Goal: Information Seeking & Learning: Learn about a topic

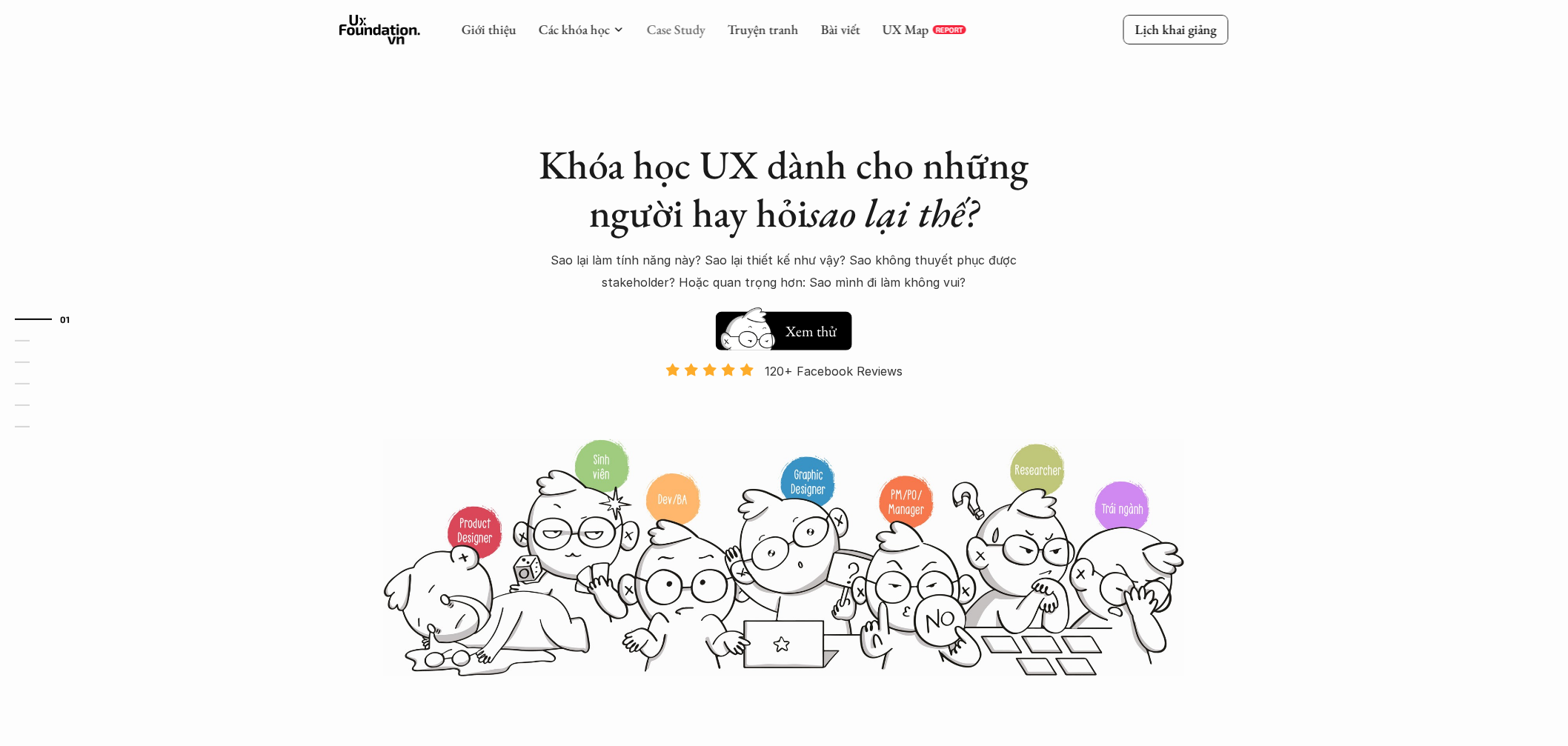
click at [678, 26] on link "Case Study" at bounding box center [676, 29] width 58 height 17
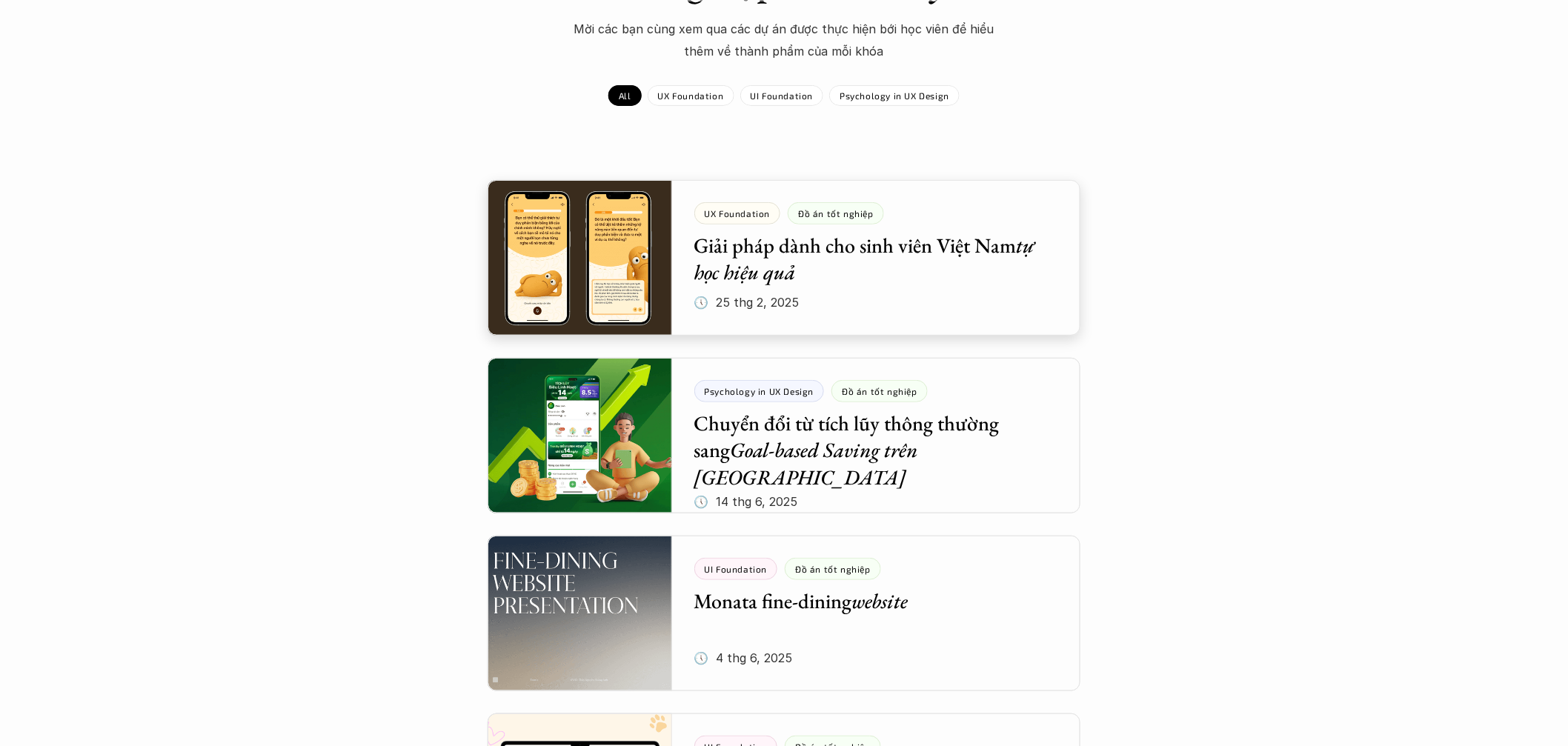
scroll to position [164, 0]
click at [650, 263] on div at bounding box center [784, 257] width 593 height 156
click at [620, 427] on div at bounding box center [784, 435] width 593 height 156
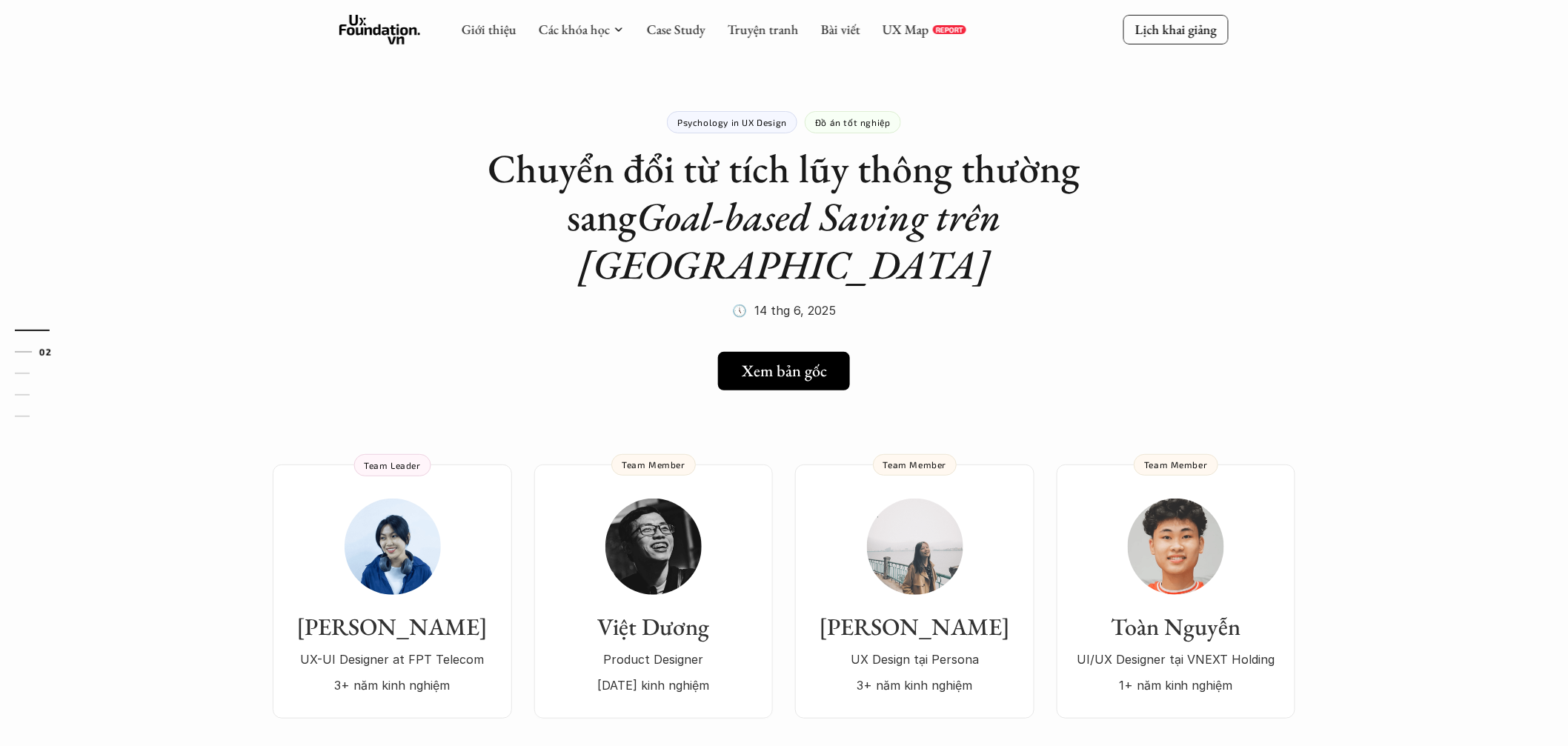
click at [604, 674] on p "[DATE] kinh nghiệm" at bounding box center [653, 685] width 209 height 23
click at [804, 362] on h5 "Xem bản gốc" at bounding box center [783, 371] width 86 height 19
click at [682, 33] on link "Case Study" at bounding box center [676, 29] width 58 height 17
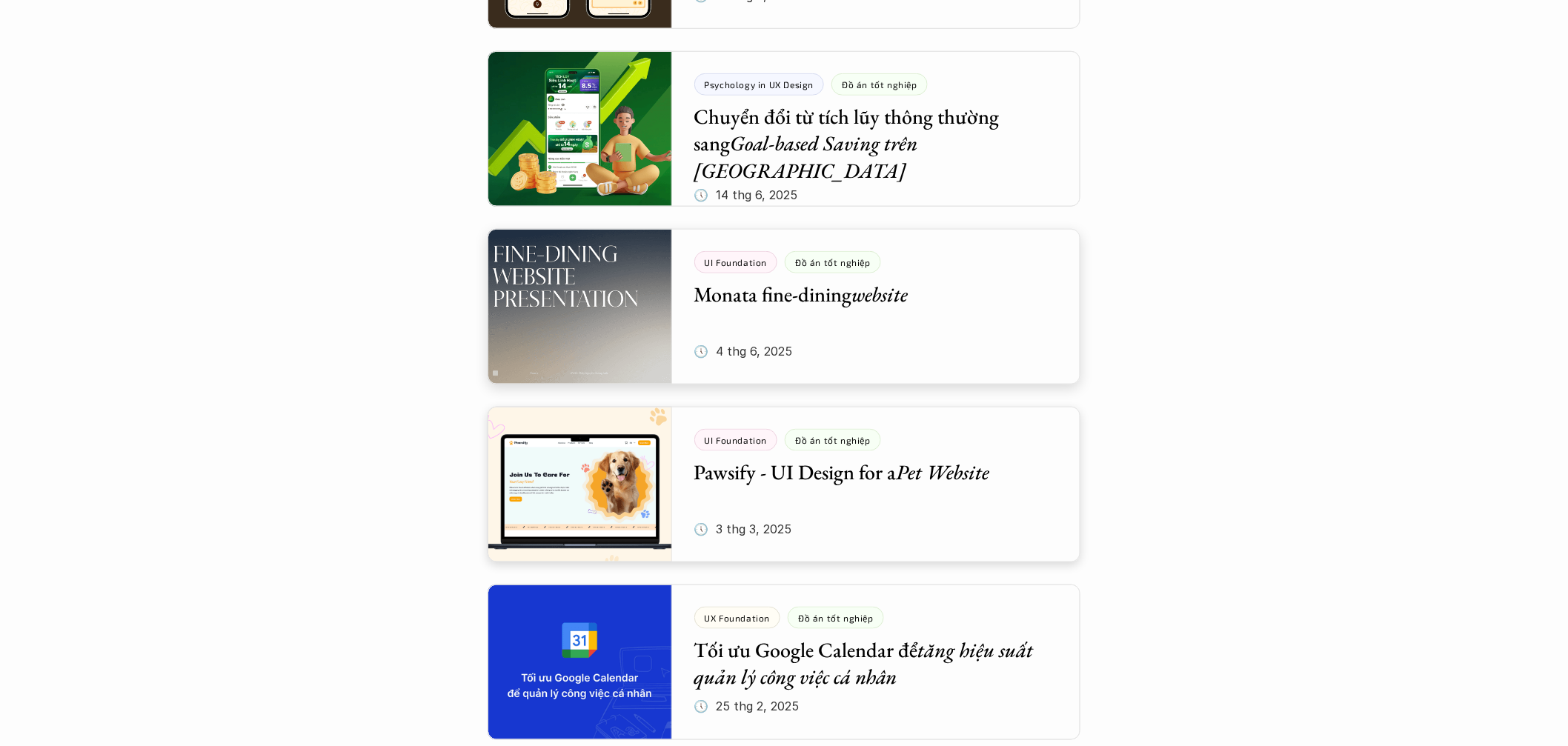
scroll to position [493, 0]
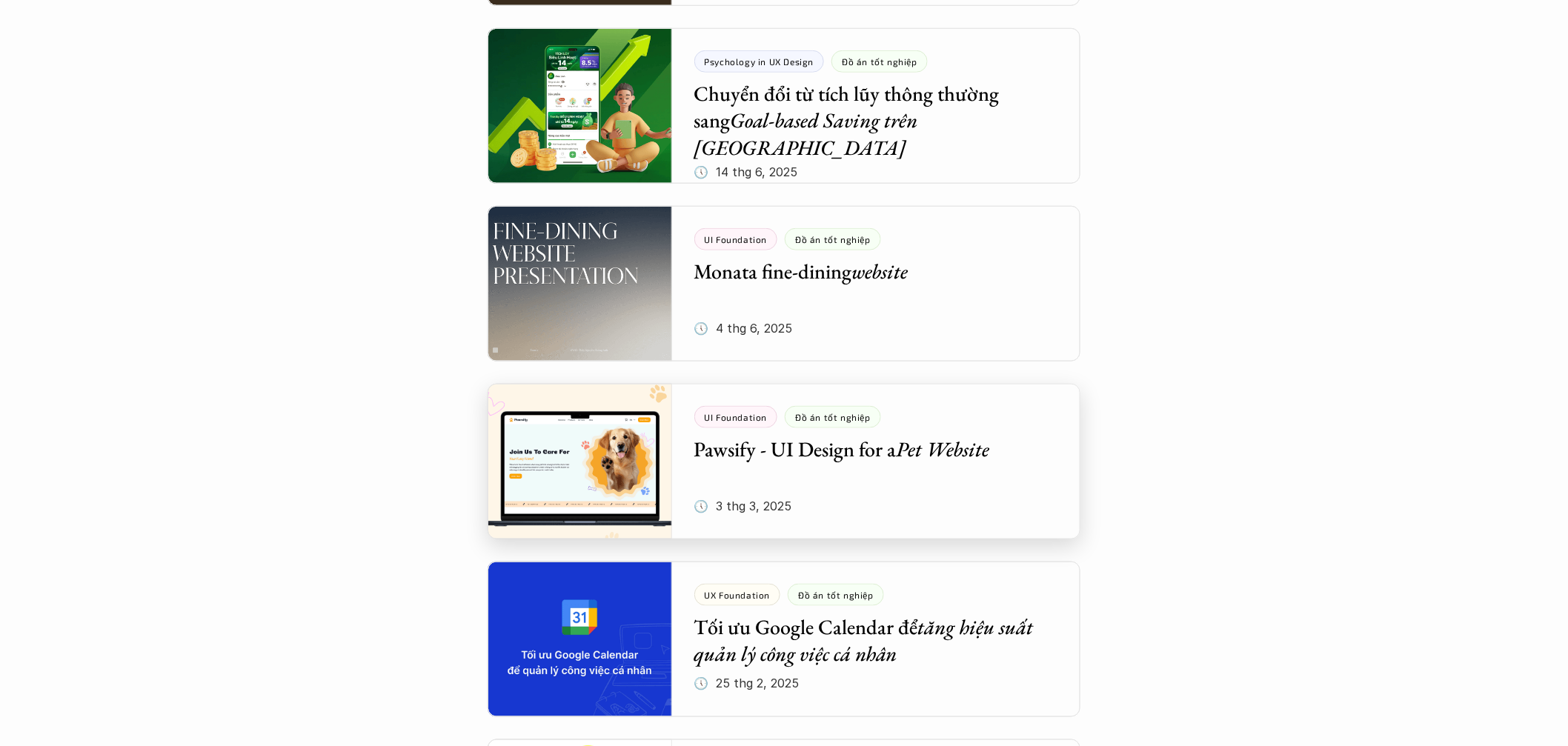
click at [919, 473] on div at bounding box center [784, 461] width 593 height 156
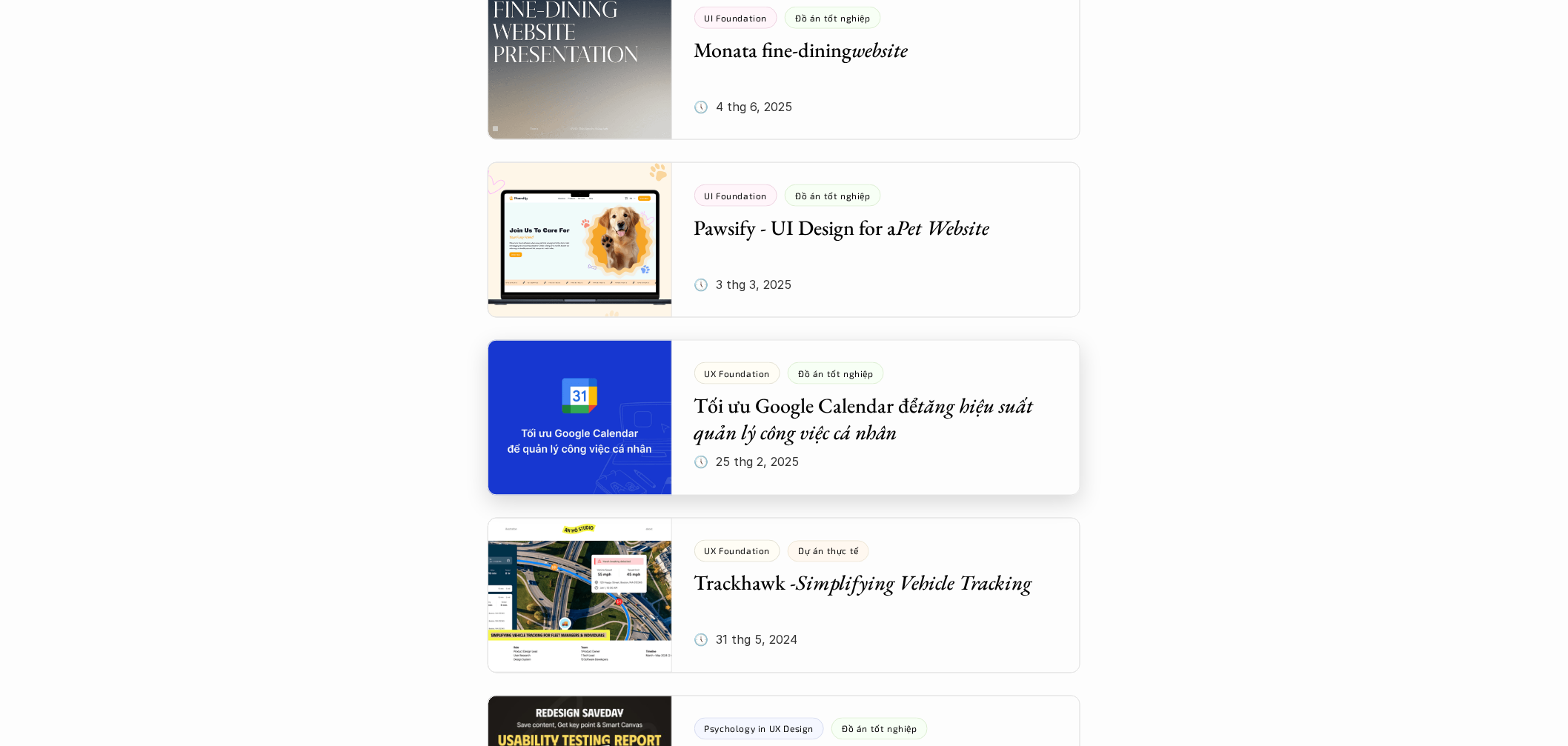
scroll to position [740, 0]
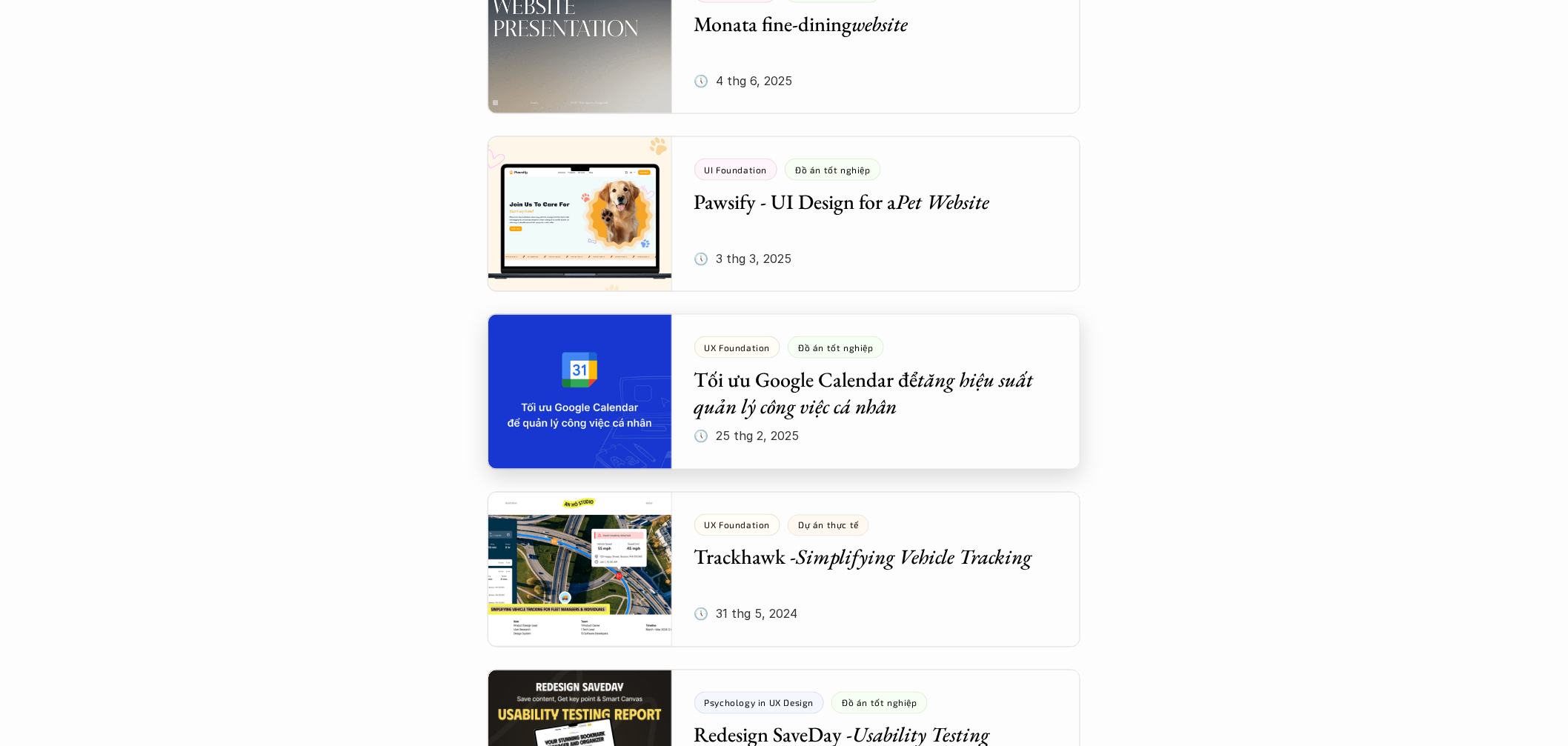
click at [627, 355] on div at bounding box center [784, 392] width 593 height 156
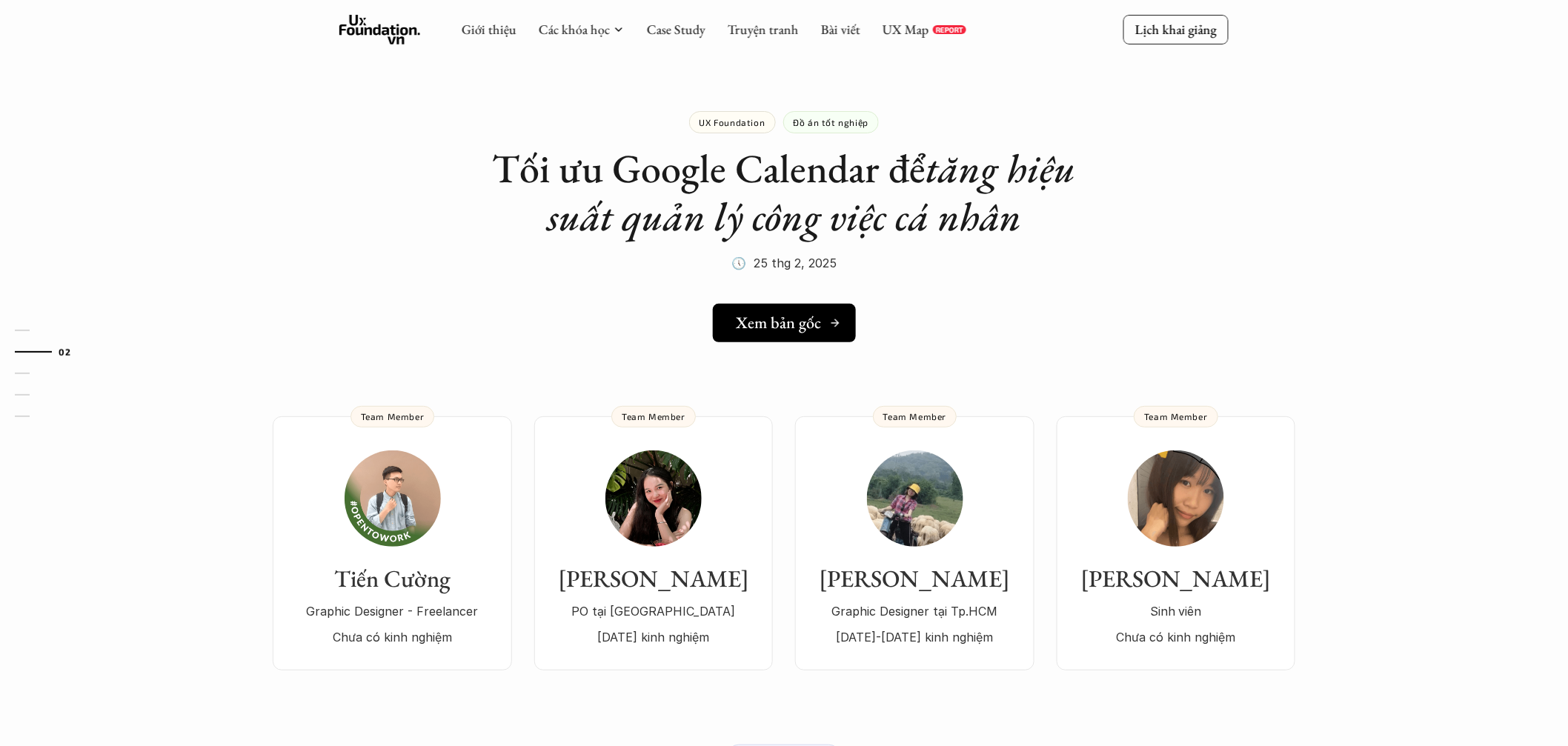
click at [778, 313] on h5 "Xem bản gốc" at bounding box center [779, 322] width 86 height 19
drag, startPoint x: 387, startPoint y: 26, endPoint x: 441, endPoint y: 26, distance: 54.0
click at [387, 26] on icon at bounding box center [380, 30] width 82 height 30
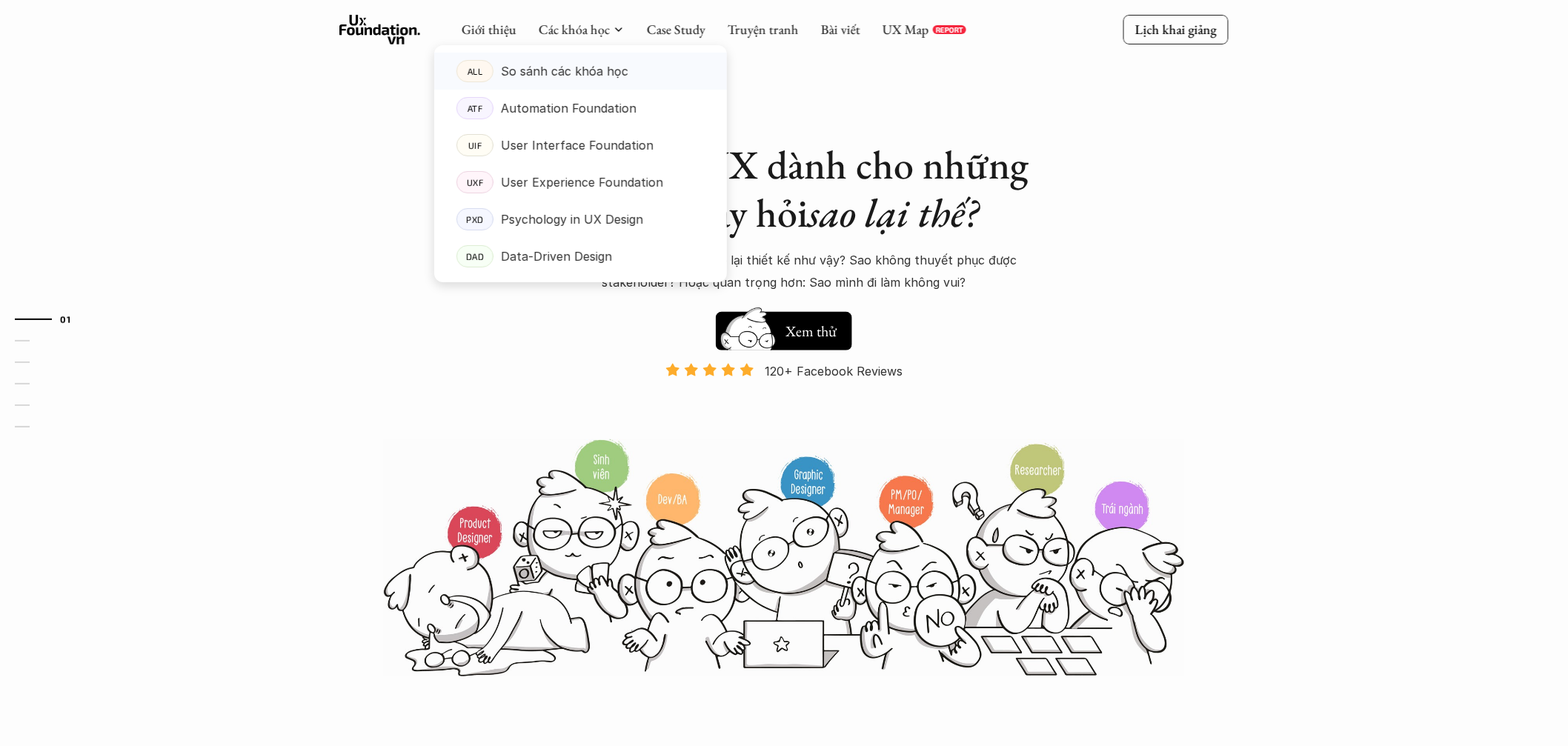
click at [584, 69] on p "So sánh các khóa học" at bounding box center [565, 71] width 128 height 23
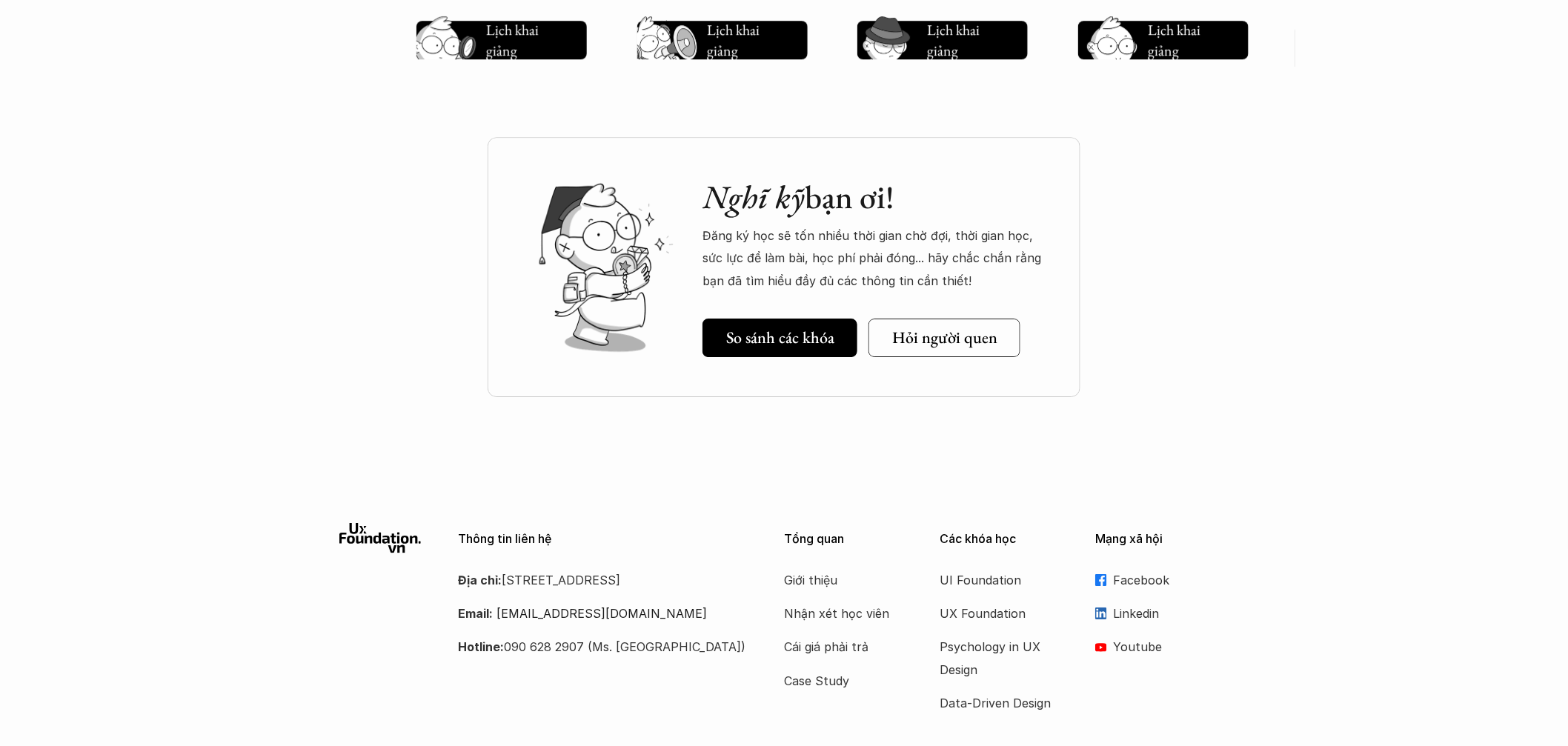
scroll to position [1973, 0]
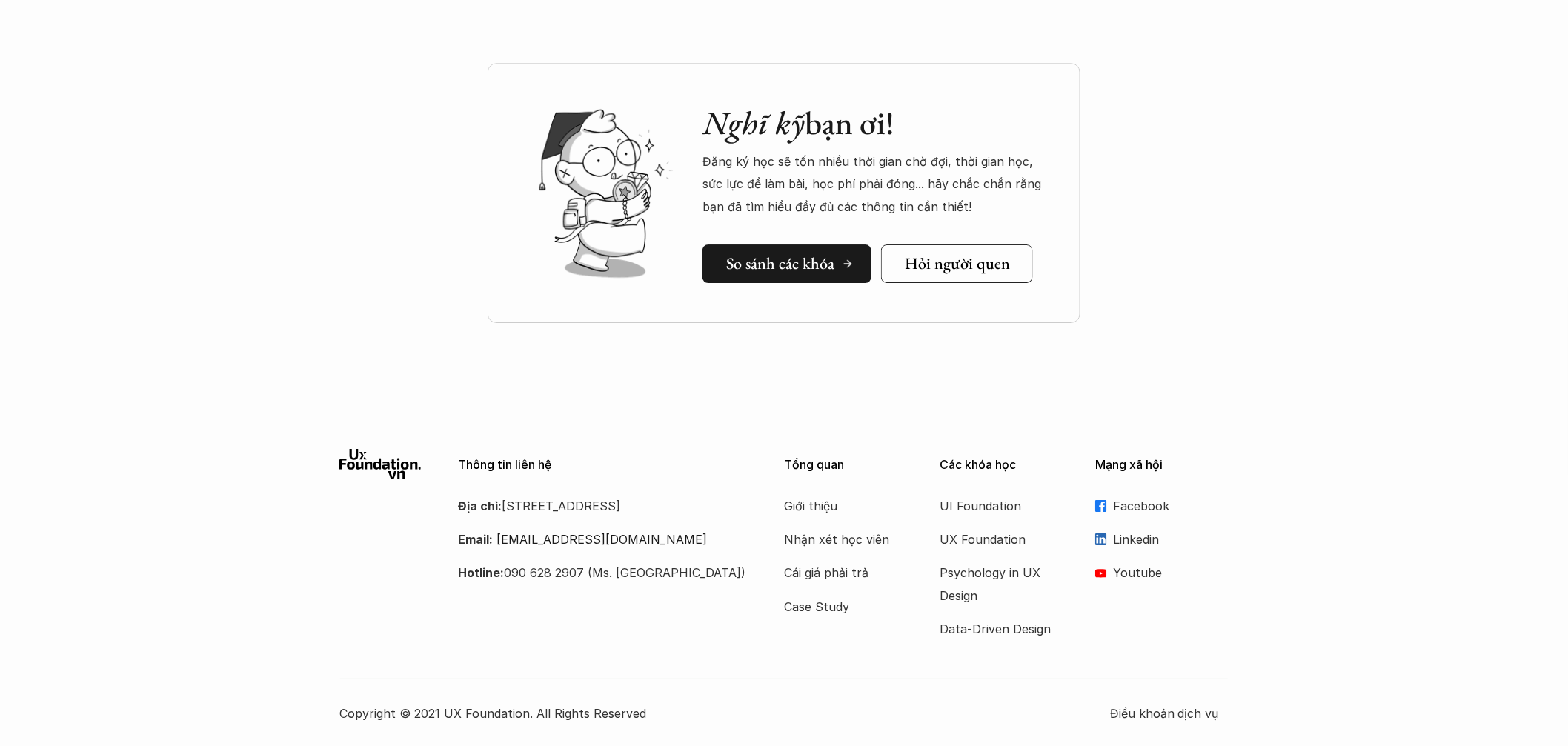
click at [805, 271] on h5 "So sánh các khóa" at bounding box center [780, 263] width 108 height 19
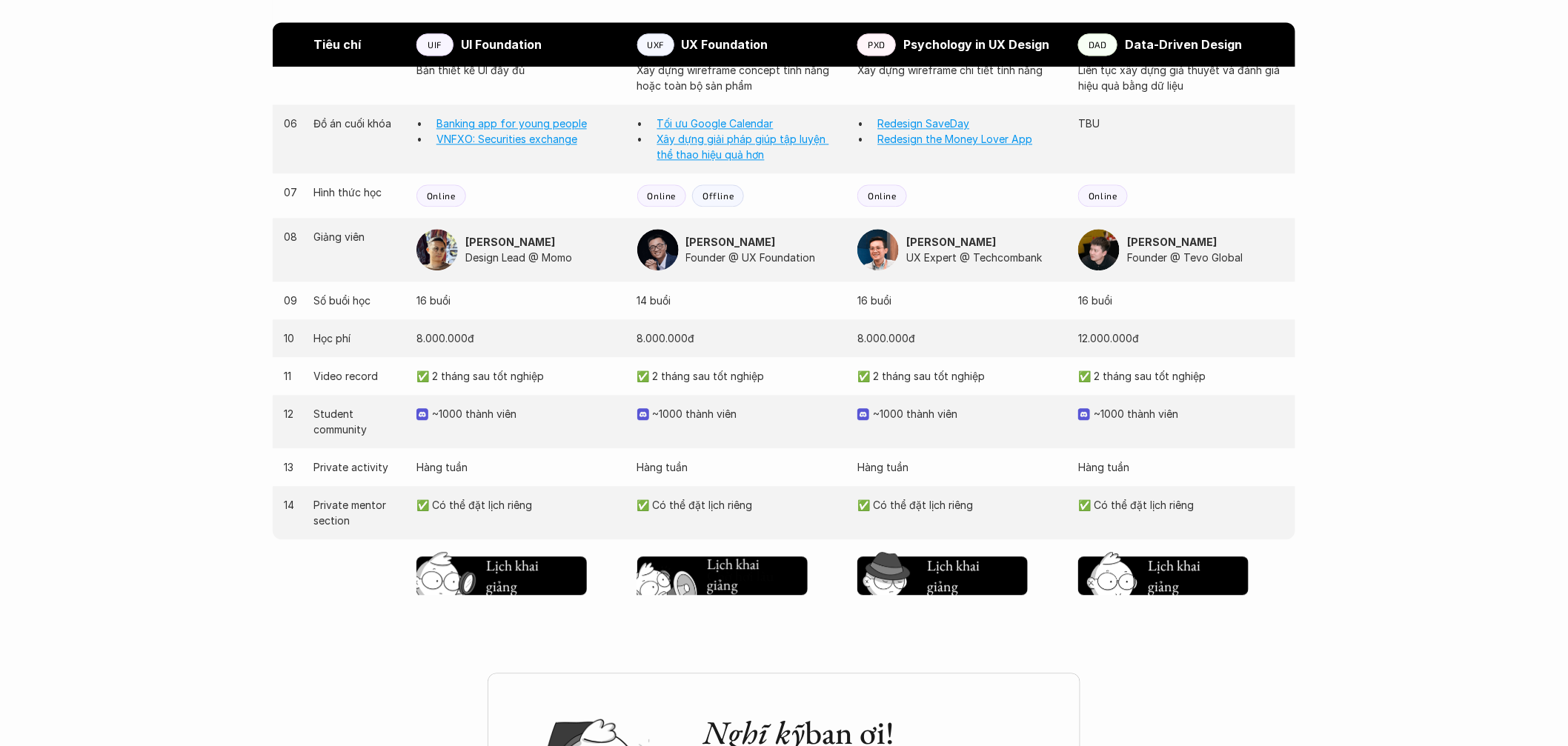
click at [779, 583] on button "Chờ hơi lâu Lịch khai giảng" at bounding box center [722, 575] width 170 height 39
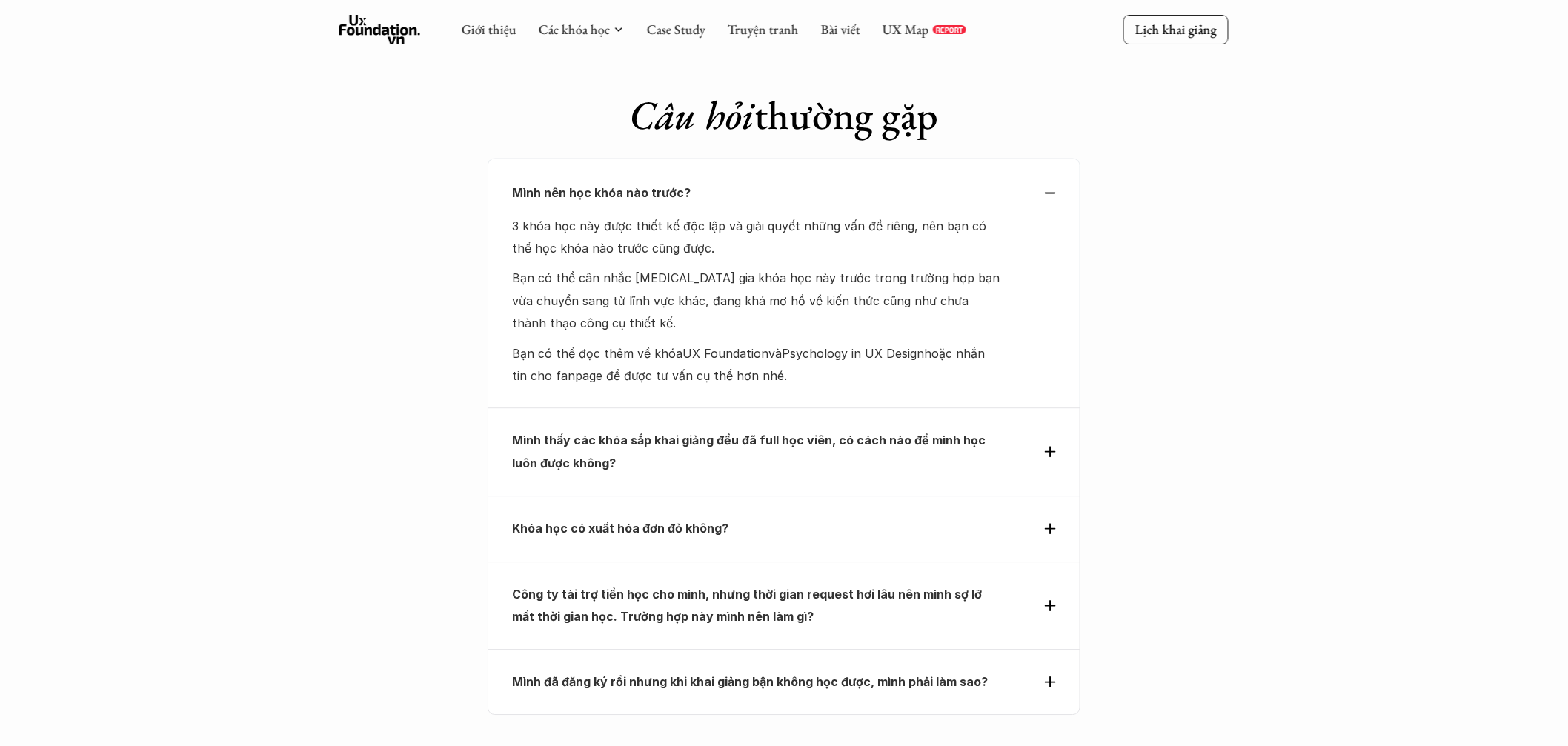
scroll to position [6189, 0]
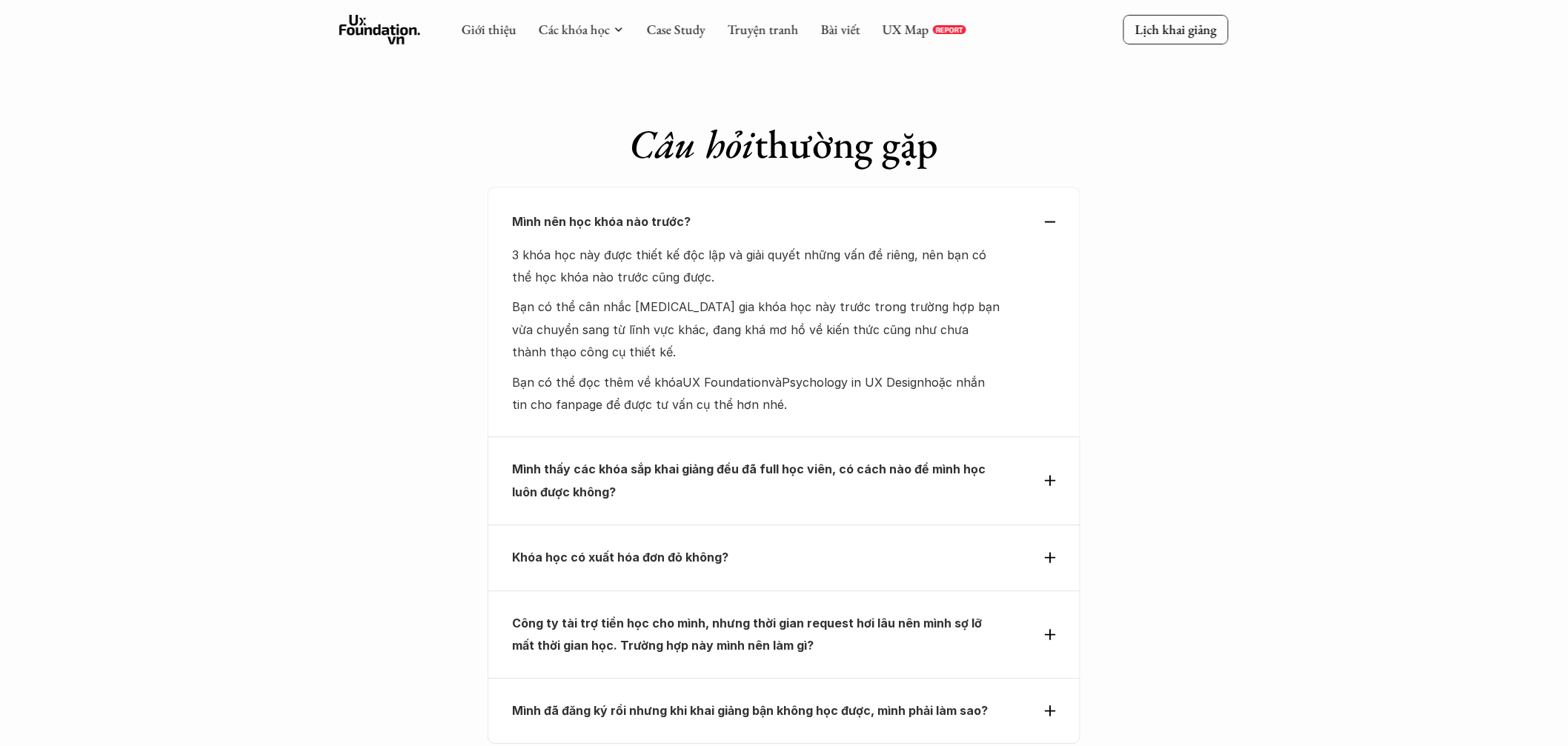
click at [729, 440] on div "Mình thấy các khóa sắp khai giảng đều đã full học viên, có cách nào để mình học…" at bounding box center [784, 480] width 593 height 88
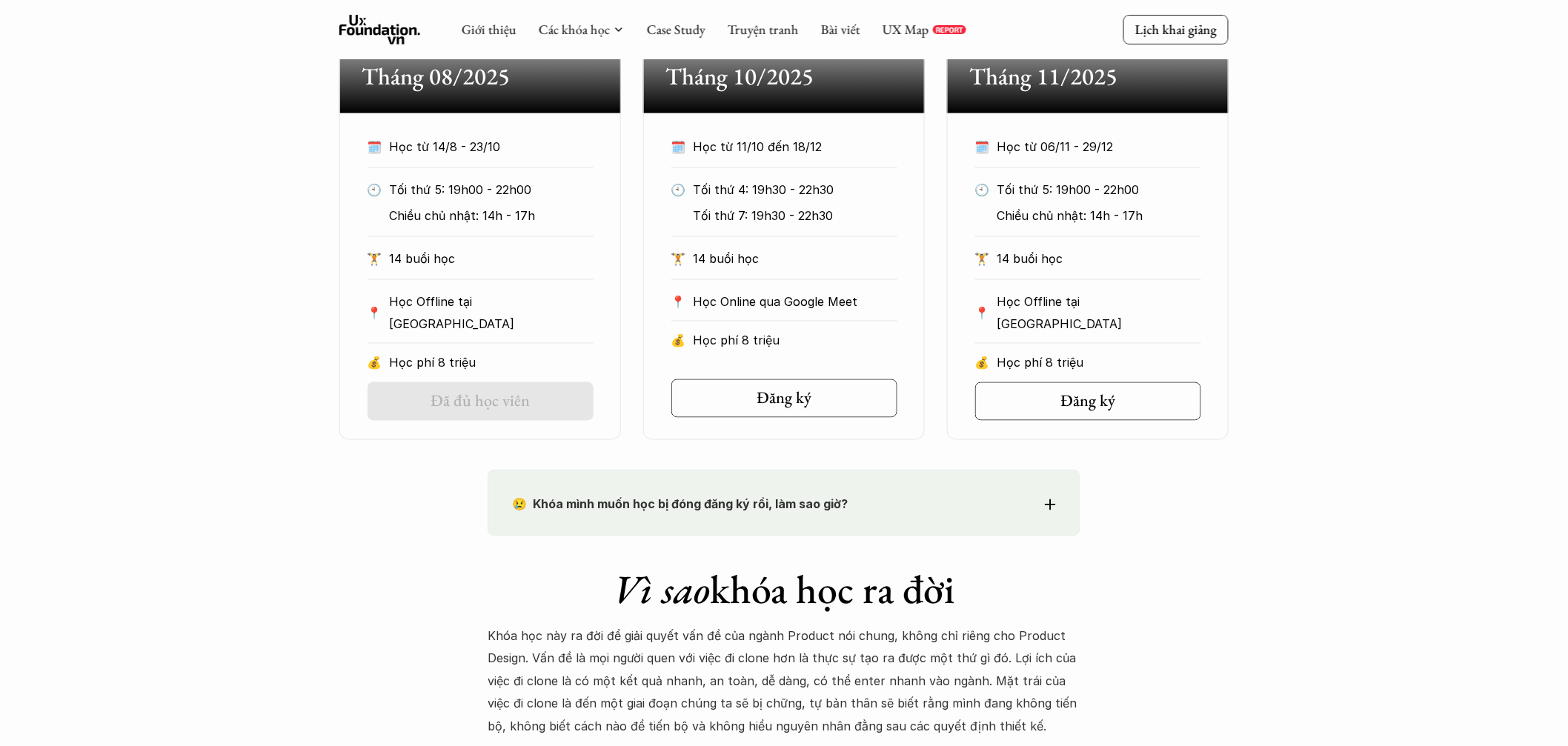
scroll to position [839, 0]
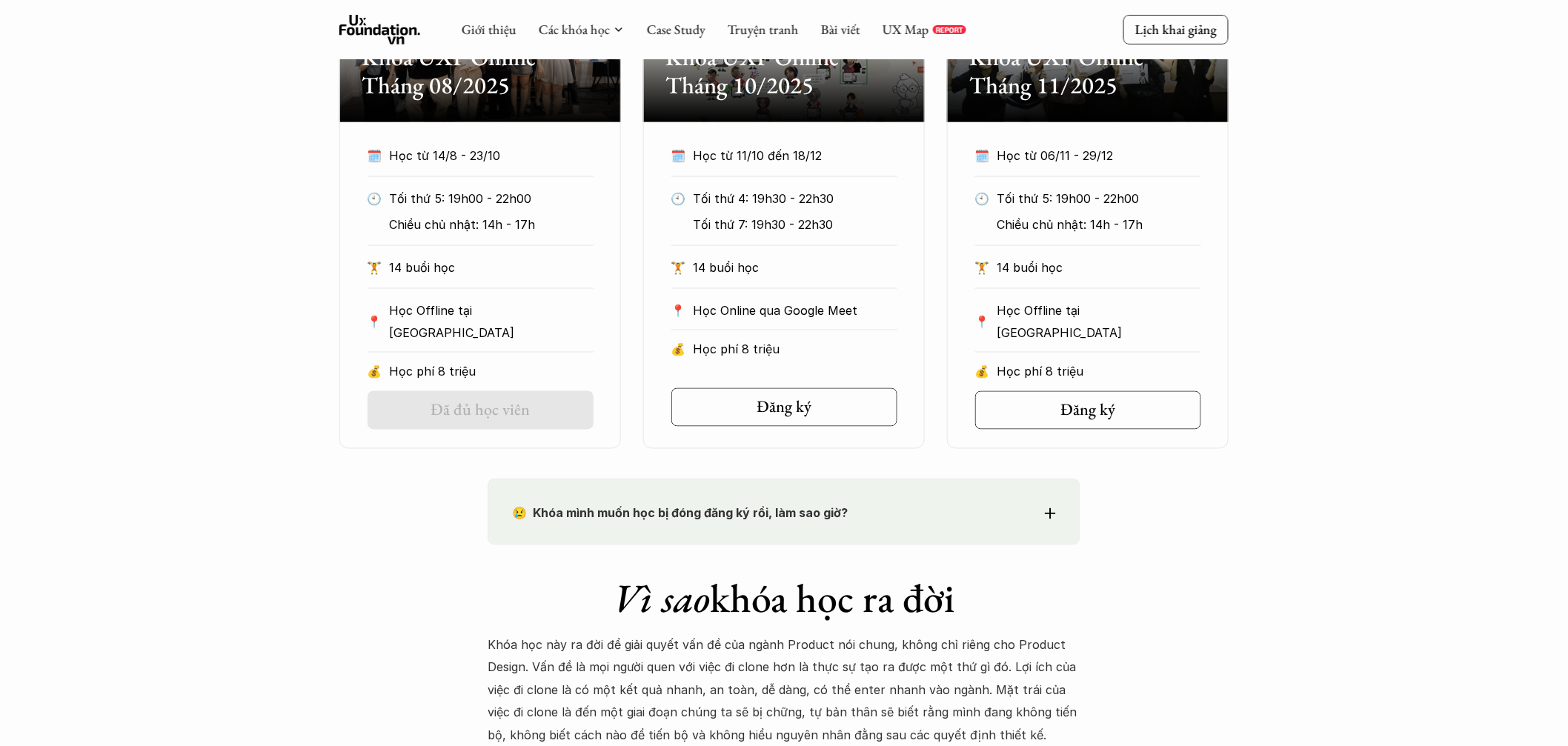
click at [1017, 519] on div "😢 Khóa mình muốn học bị đóng đăng ký rồi, làm sao giờ?" at bounding box center [784, 514] width 544 height 23
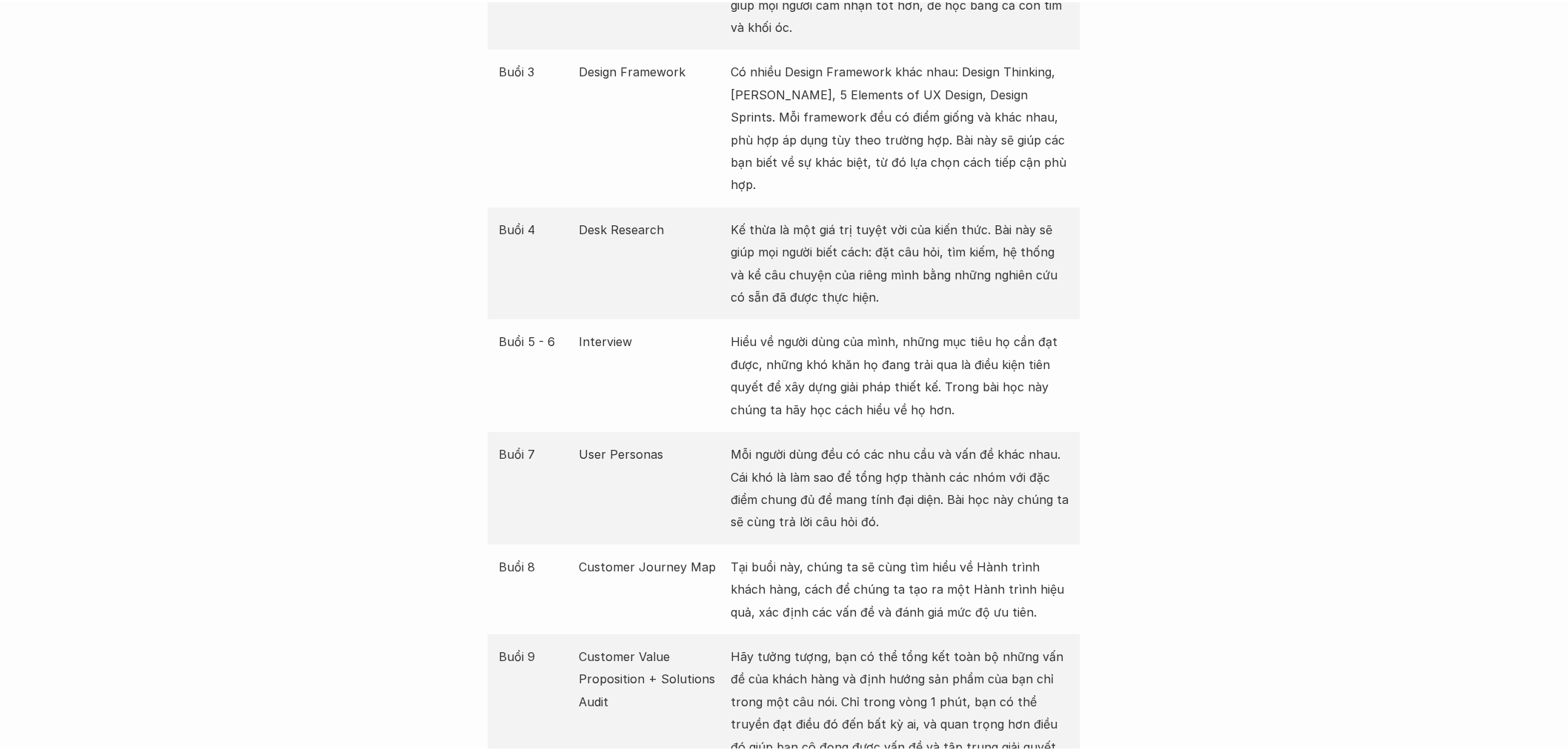
scroll to position [2486, 0]
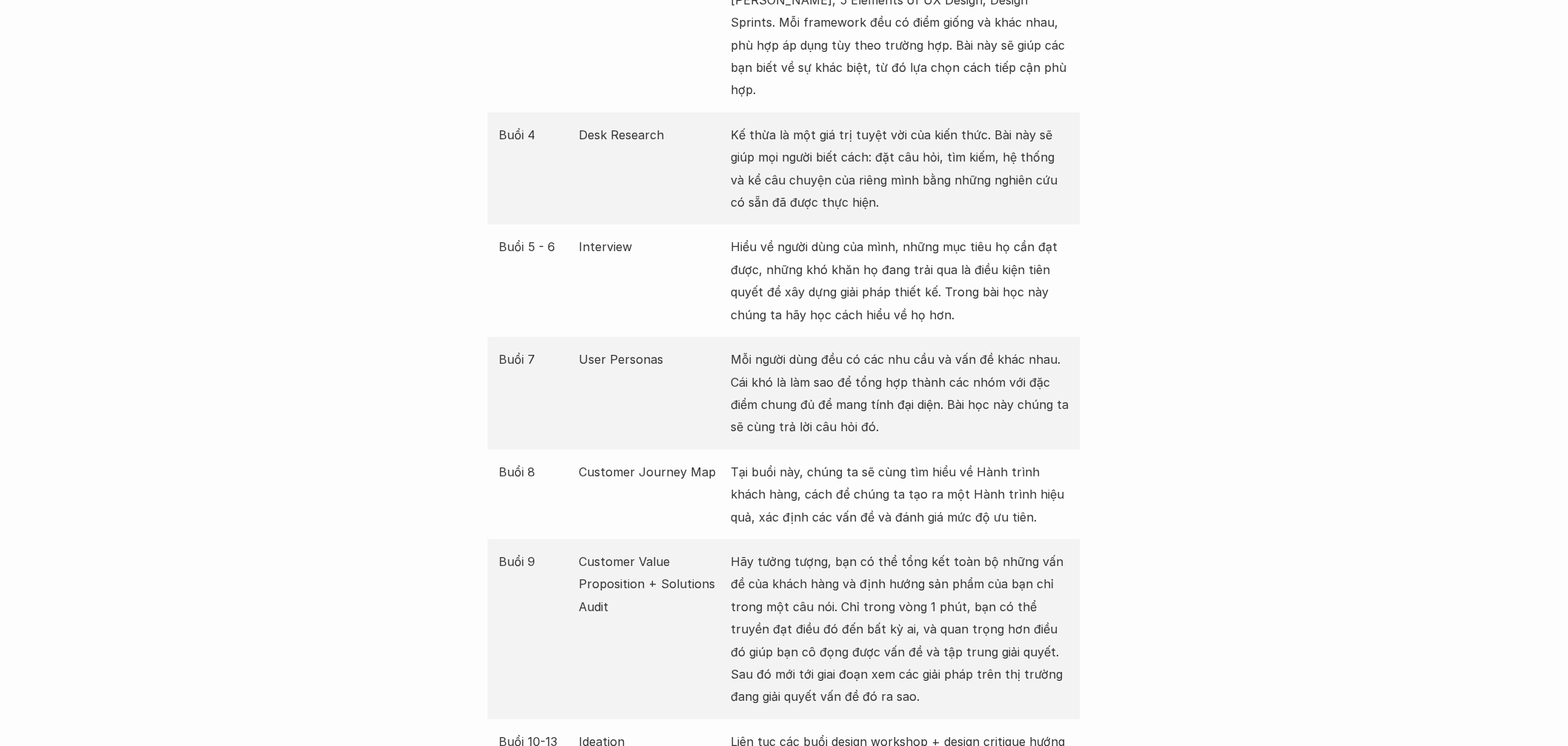
drag, startPoint x: 625, startPoint y: 202, endPoint x: 802, endPoint y: 240, distance: 181.0
click at [766, 225] on div "Buổi 5 - 6 Interview Hiểu về người dùng của mình, những mục tiêu họ cần đạt đượ…" at bounding box center [784, 281] width 593 height 113
click at [826, 253] on p "Hiểu về người dùng của mình, những mục tiêu họ cần đạt được, những khó khăn họ …" at bounding box center [900, 281] width 338 height 90
